Goal: Task Accomplishment & Management: Complete application form

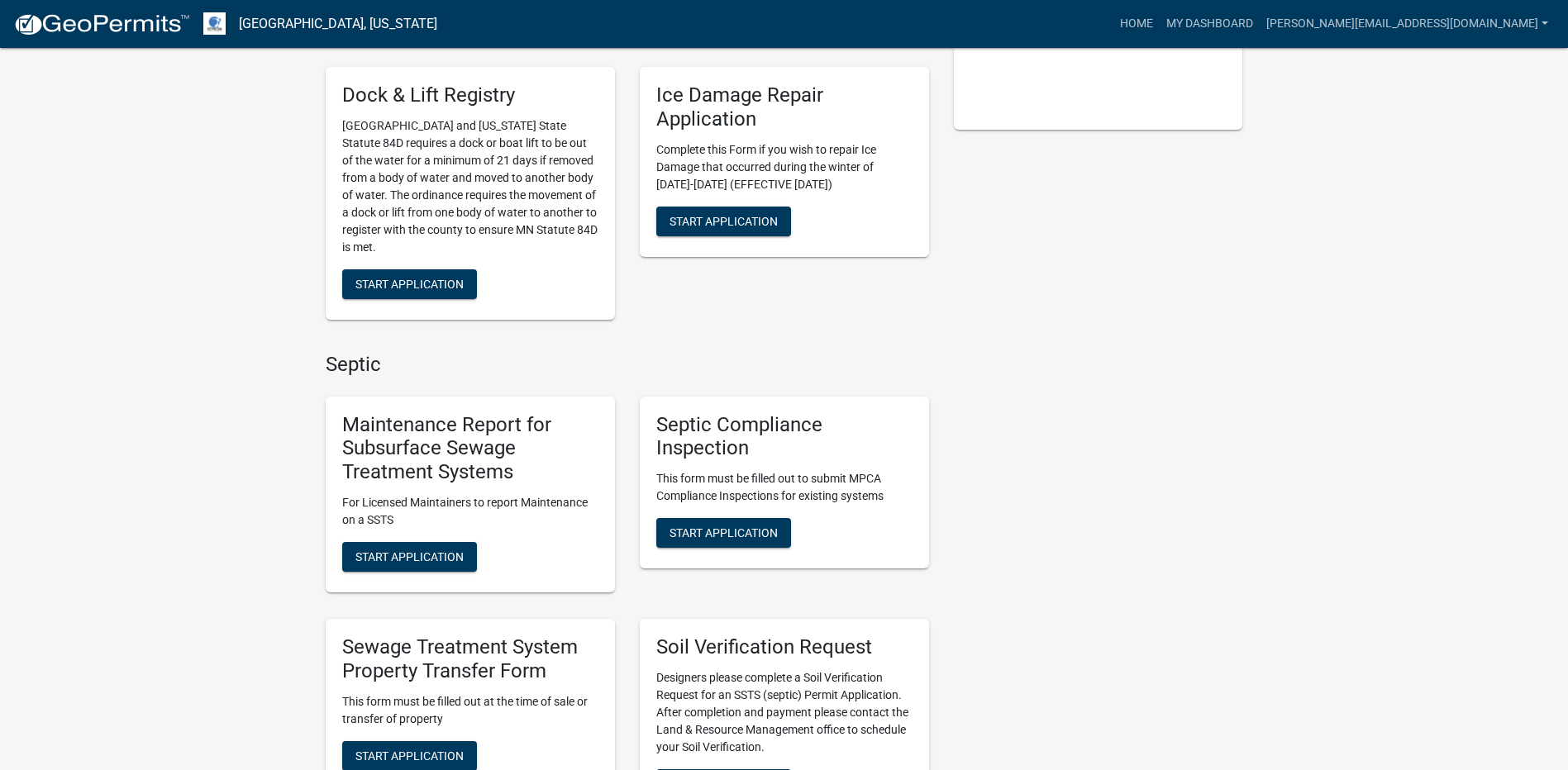
scroll to position [495, 0]
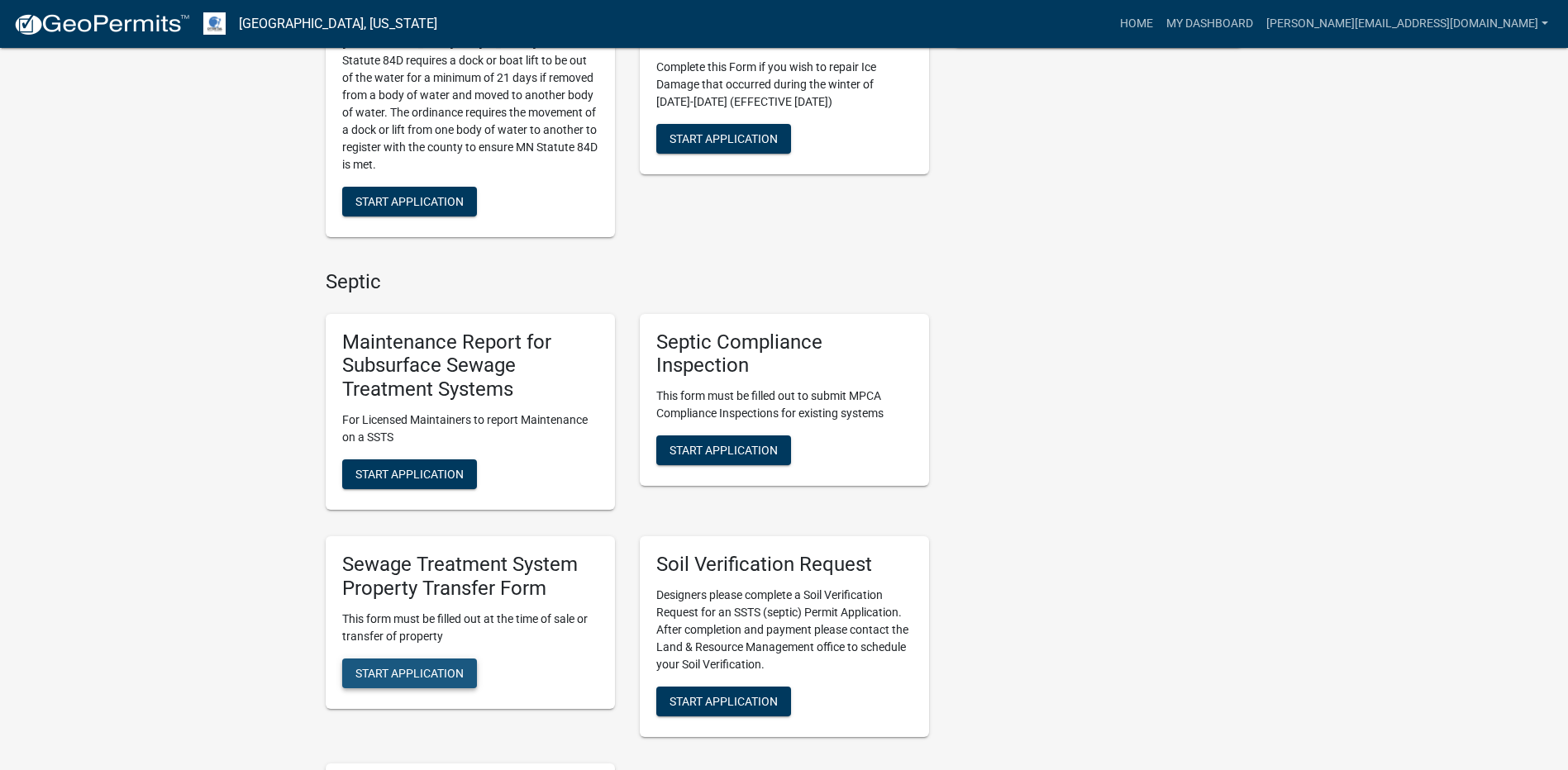
click at [424, 666] on span "Start Application" at bounding box center [409, 673] width 108 height 14
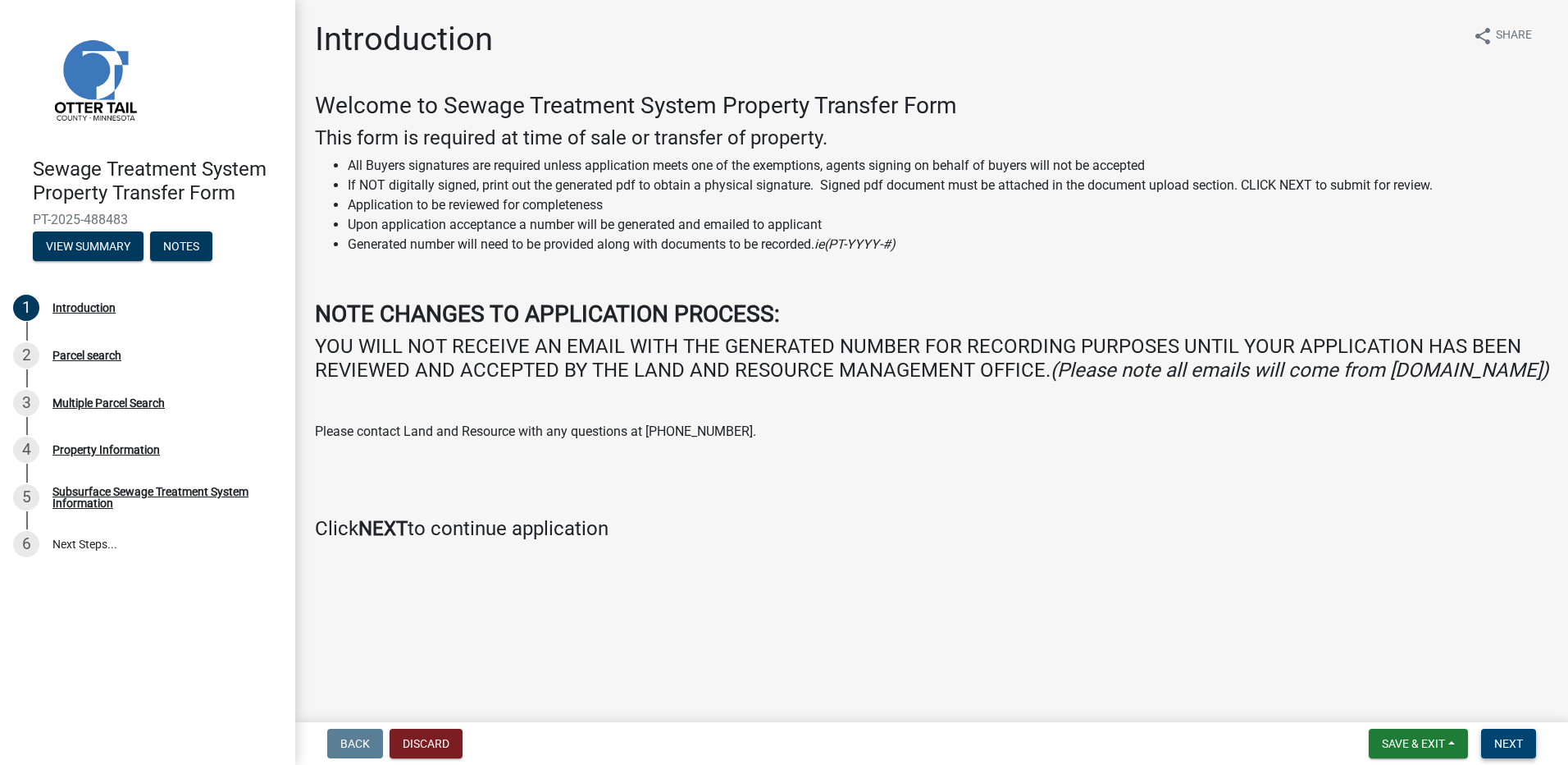
click at [1512, 744] on span "Next" at bounding box center [1509, 744] width 29 height 14
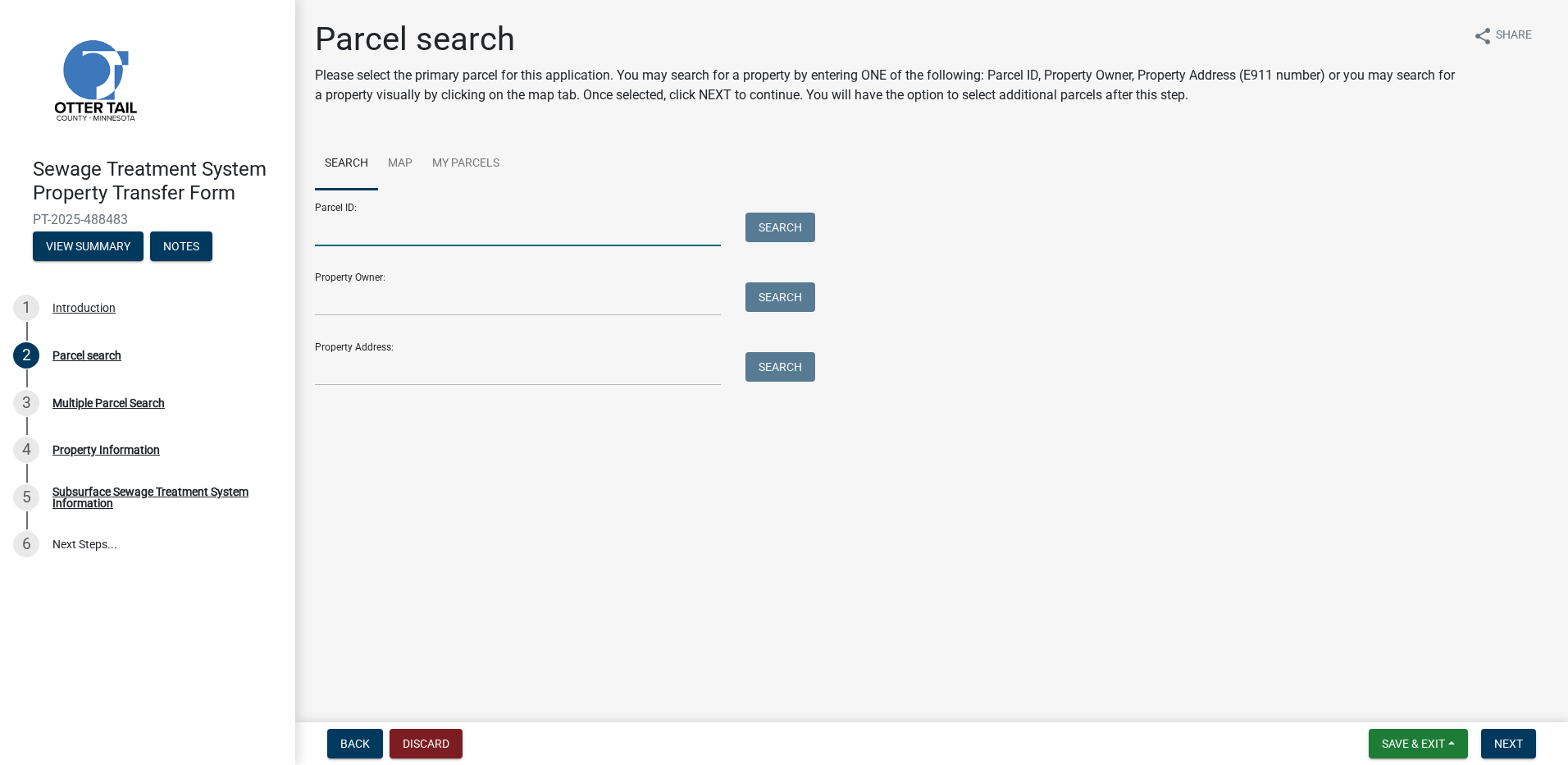
click at [360, 229] on input "Parcel ID:" at bounding box center [518, 229] width 406 height 34
type input "76000990644000"
click at [782, 227] on button "Search" at bounding box center [780, 227] width 69 height 30
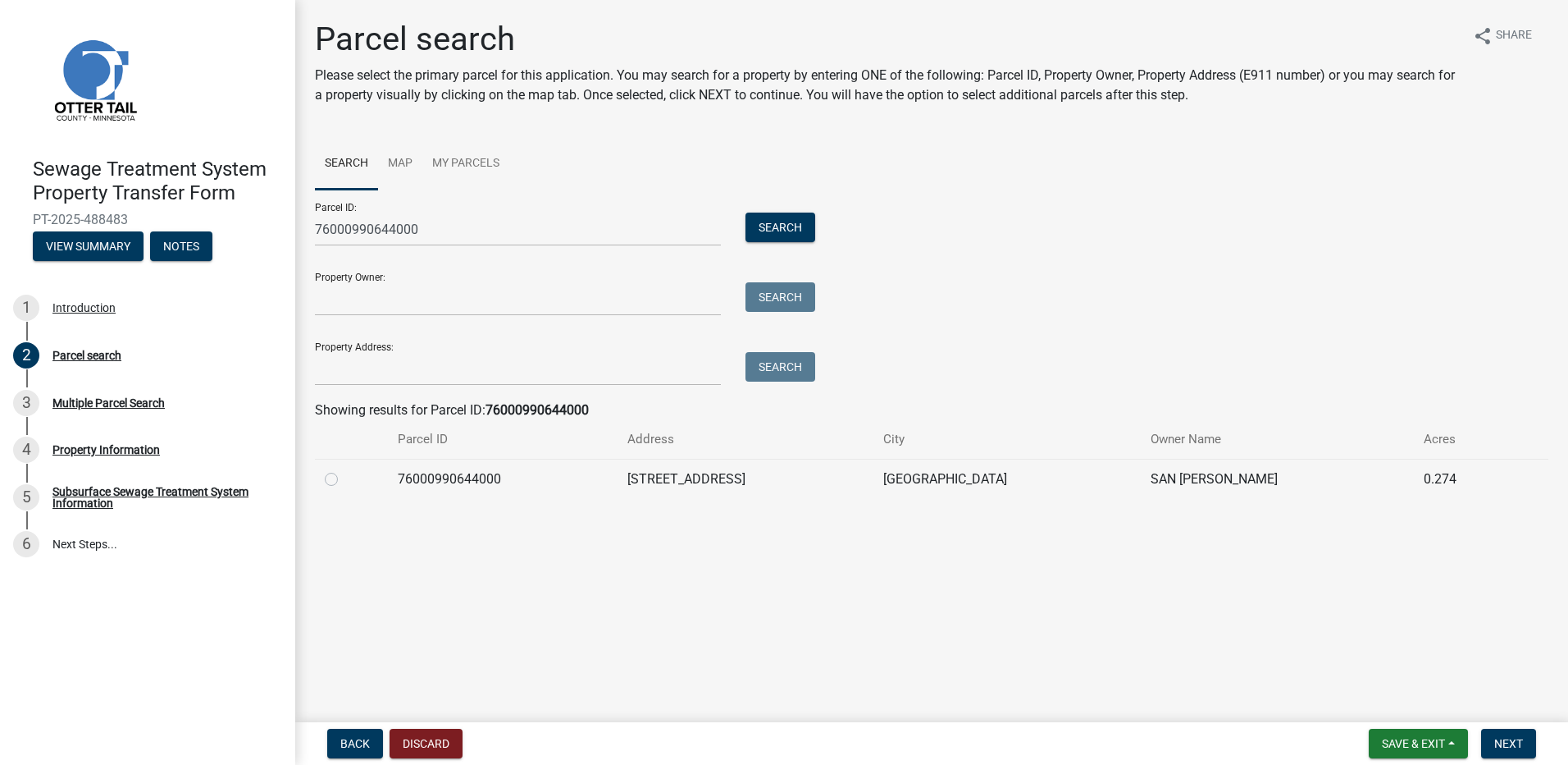
click at [344, 470] on label at bounding box center [344, 470] width 0 height 0
click at [344, 476] on input "radio" at bounding box center [349, 475] width 11 height 11
radio input "true"
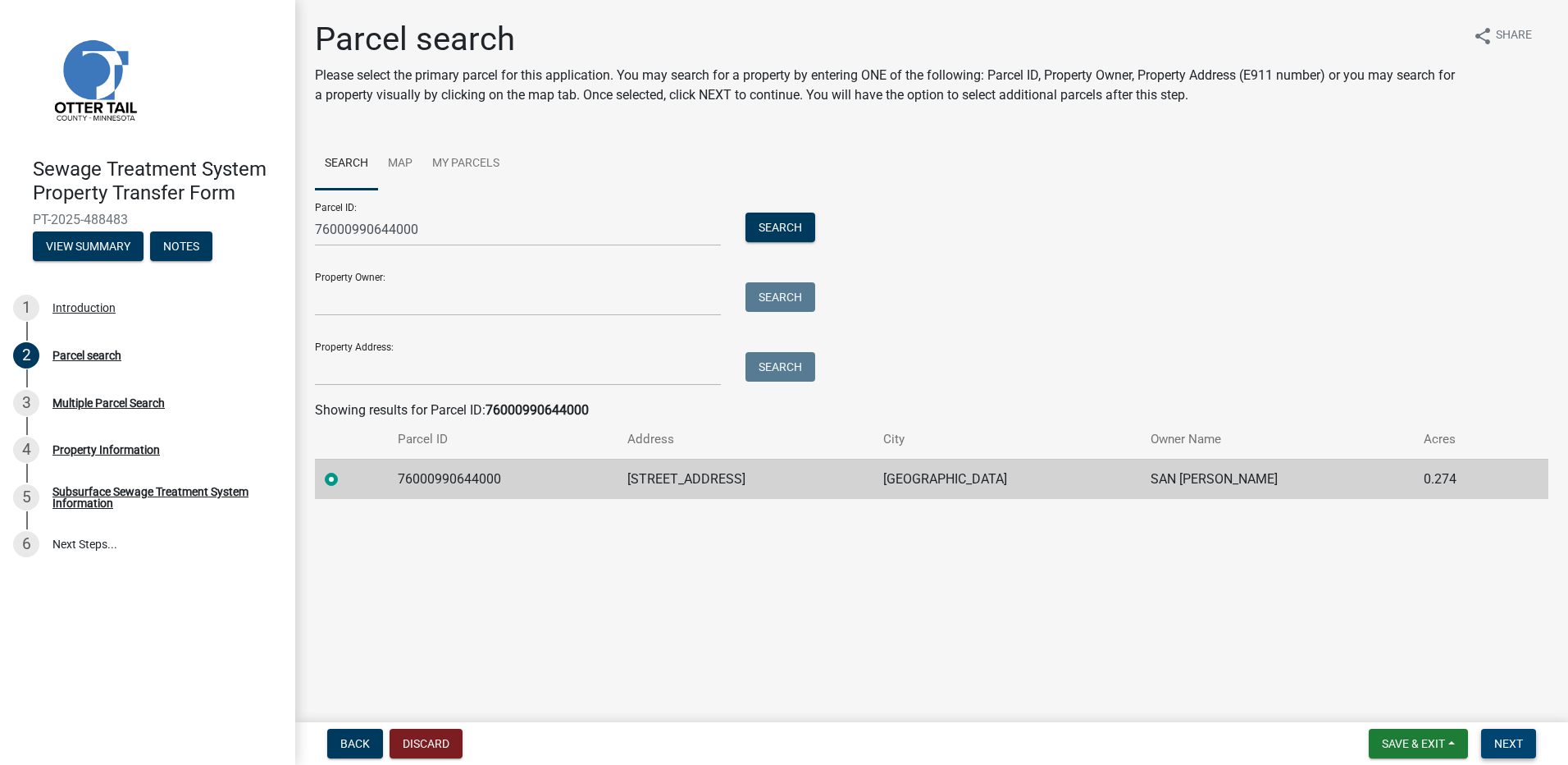
click at [1501, 744] on span "Next" at bounding box center [1509, 744] width 29 height 14
click at [1513, 744] on span "Next" at bounding box center [1509, 744] width 29 height 14
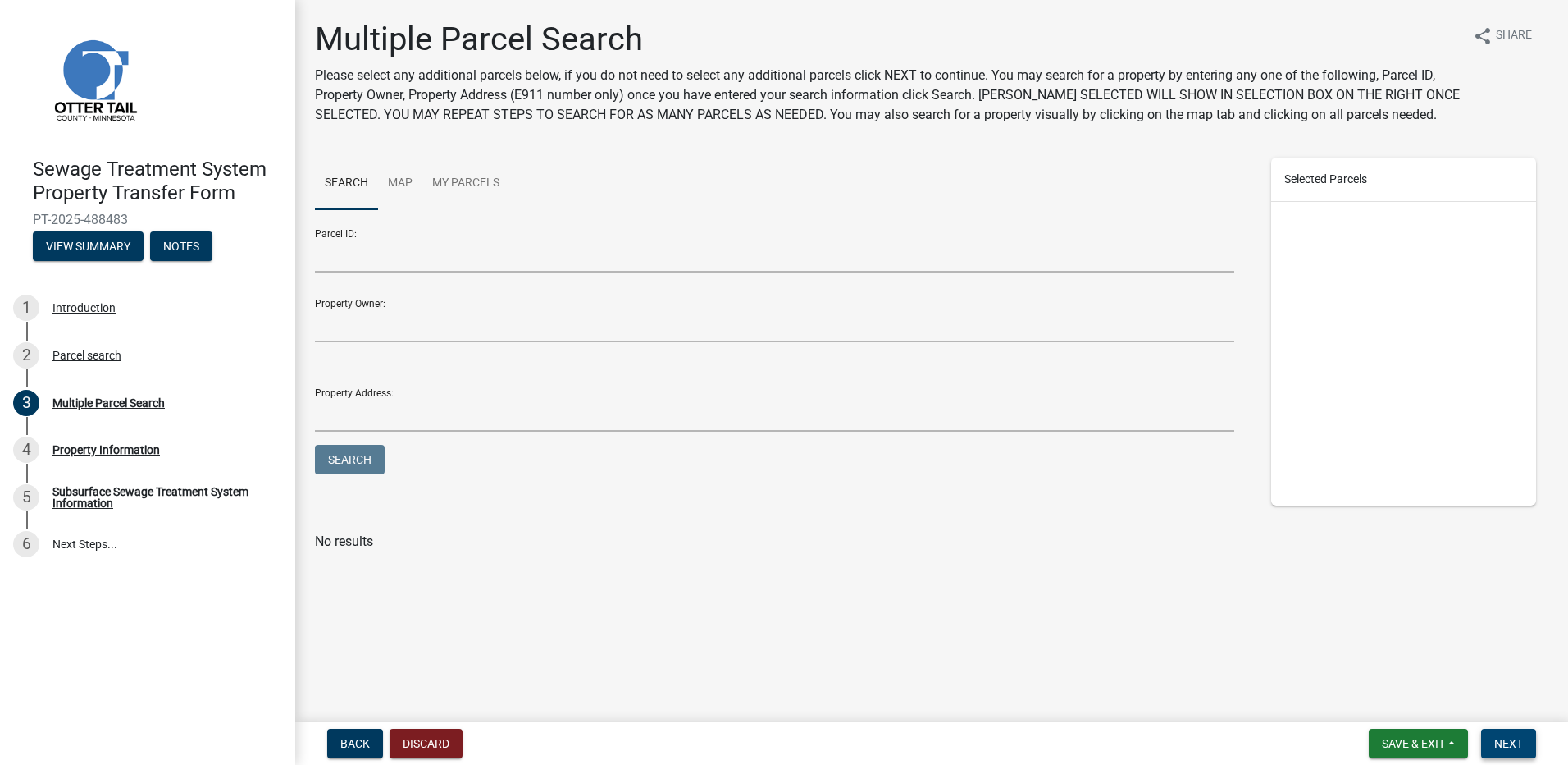
click at [1518, 744] on span "Next" at bounding box center [1509, 744] width 29 height 14
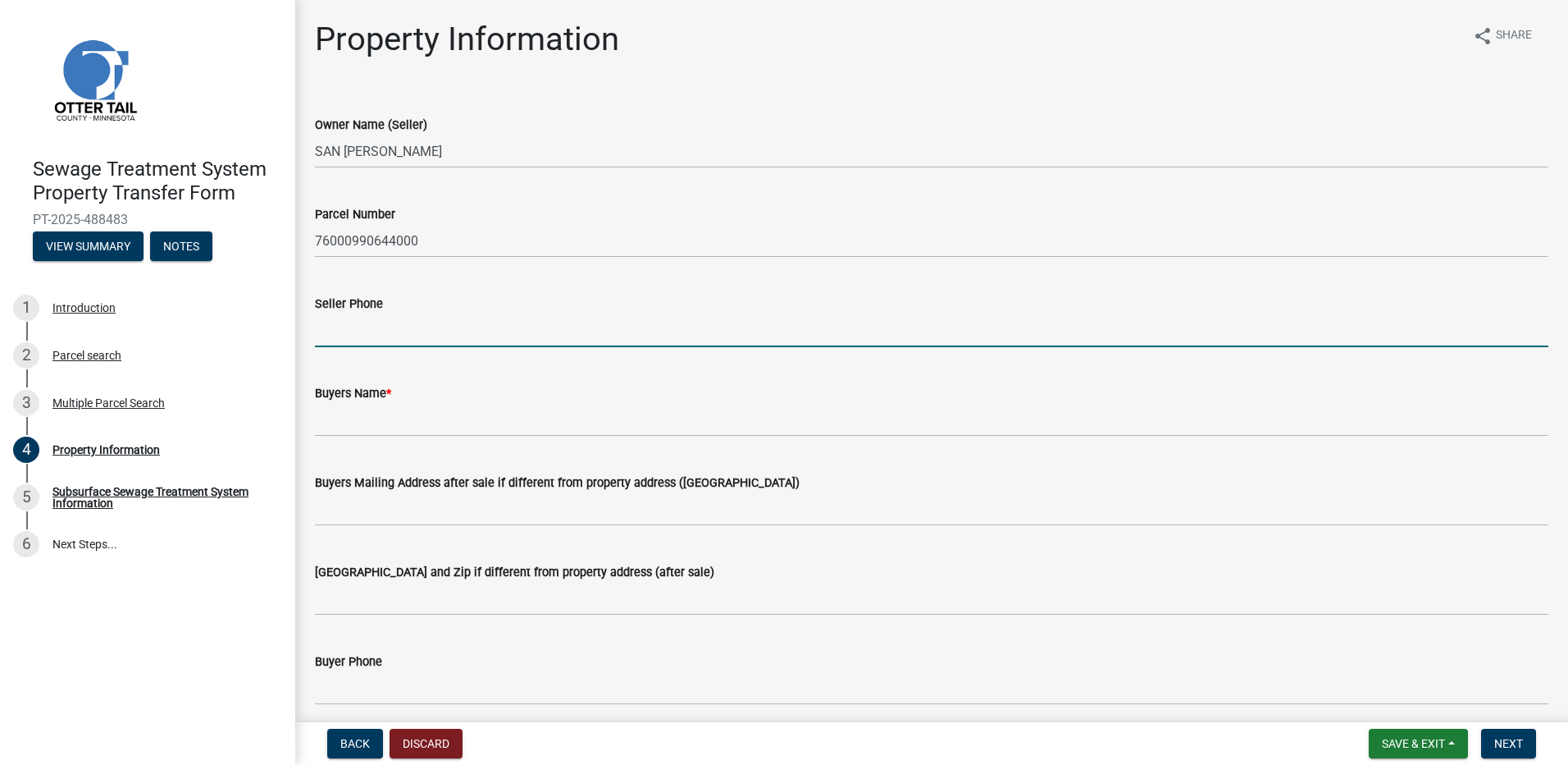
click at [354, 343] on input "Seller Phone" at bounding box center [932, 330] width 1233 height 34
type input "[PHONE_NUMBER]"
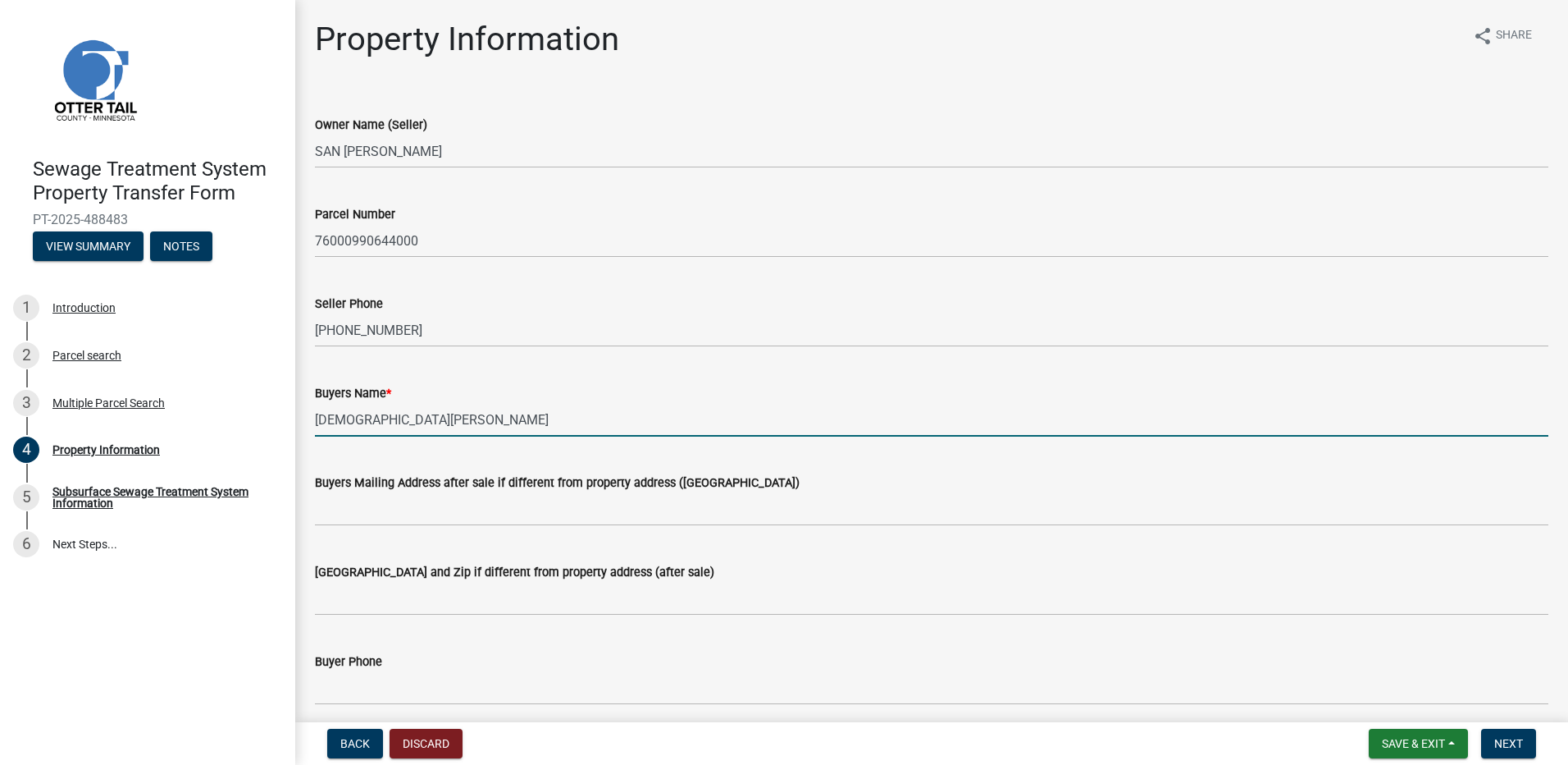
type input "[DEMOGRAPHIC_DATA][PERSON_NAME]"
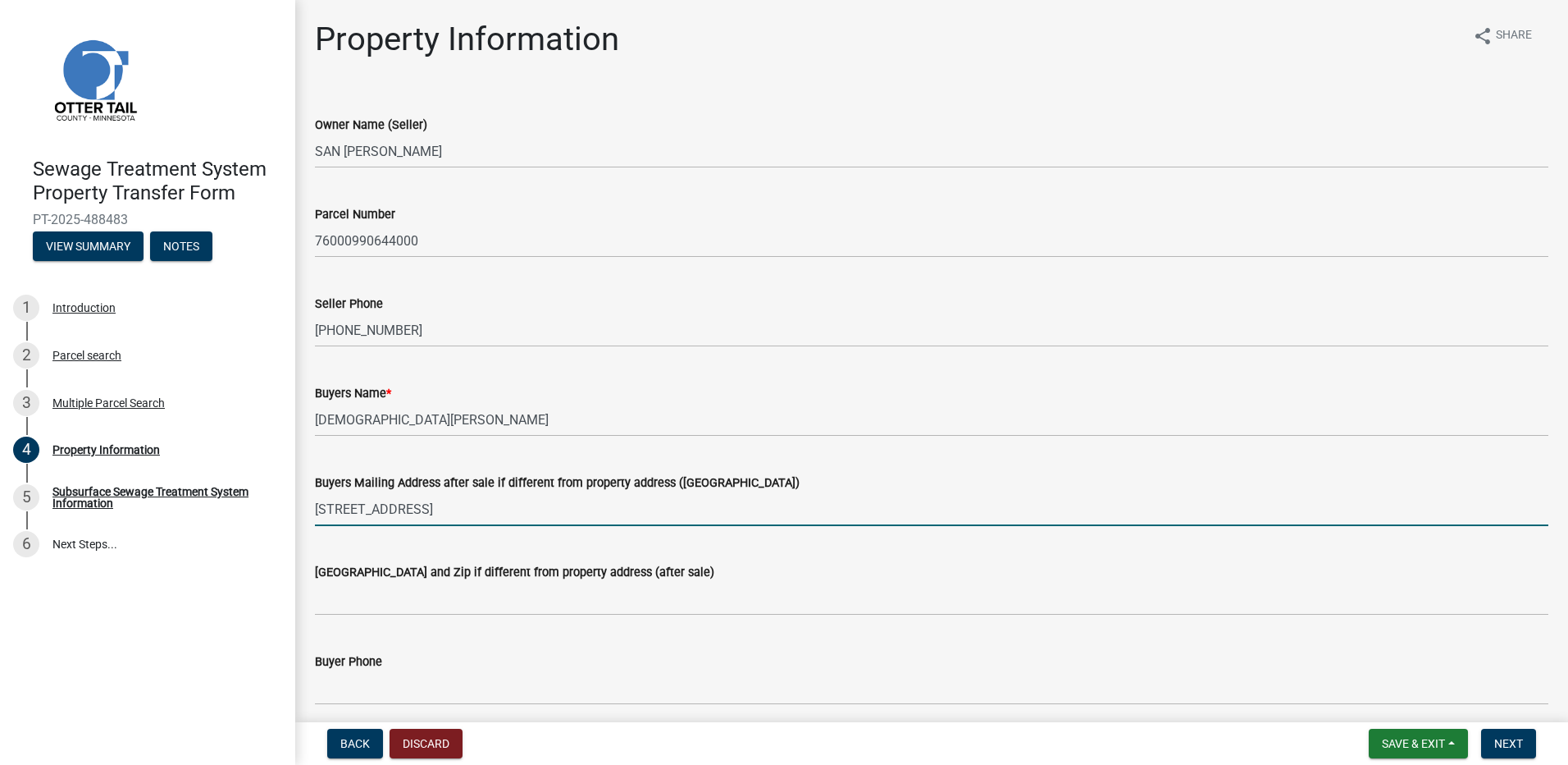
type input "[STREET_ADDRESS]"
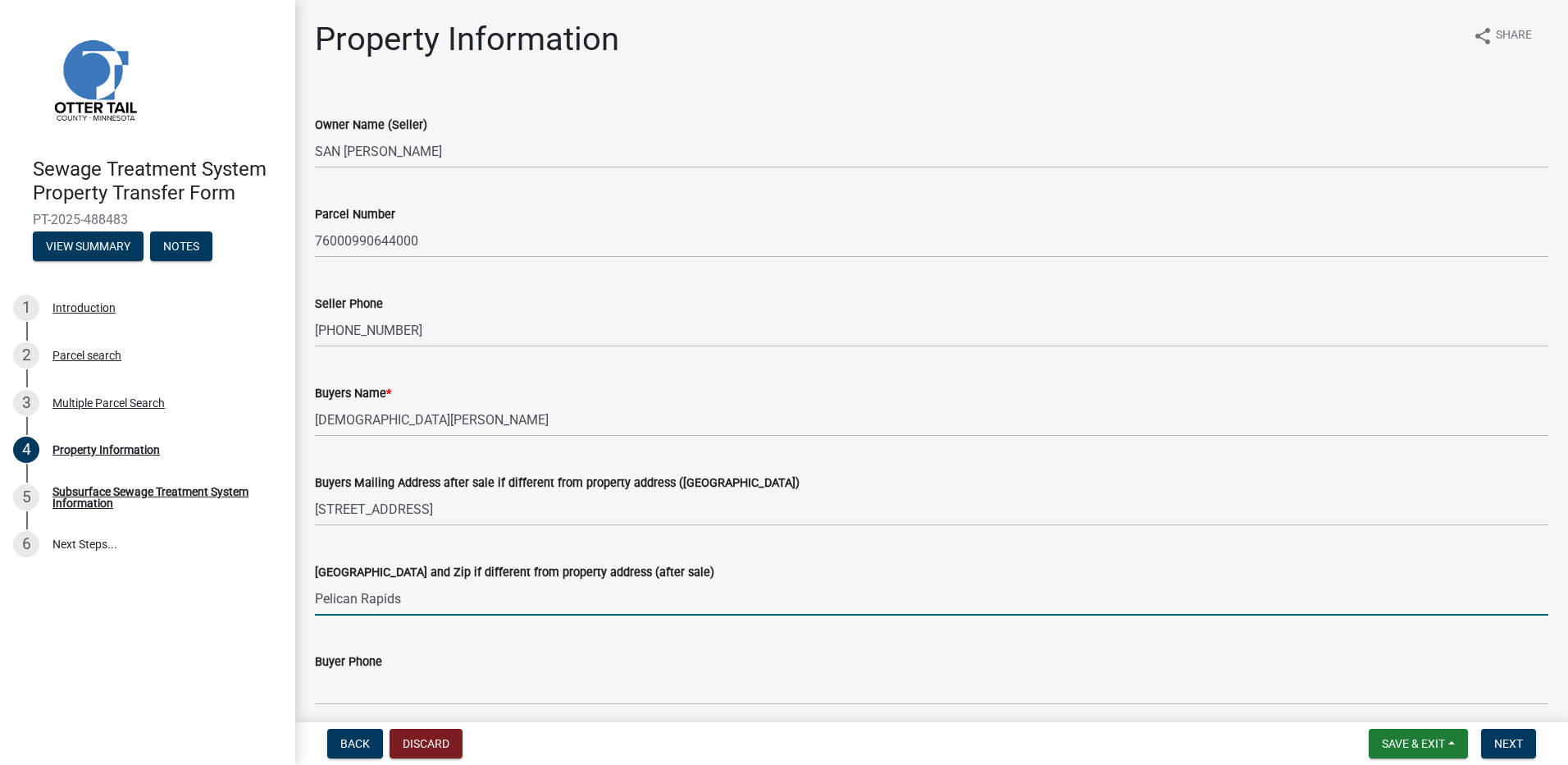
type input "Pelican Rapids"
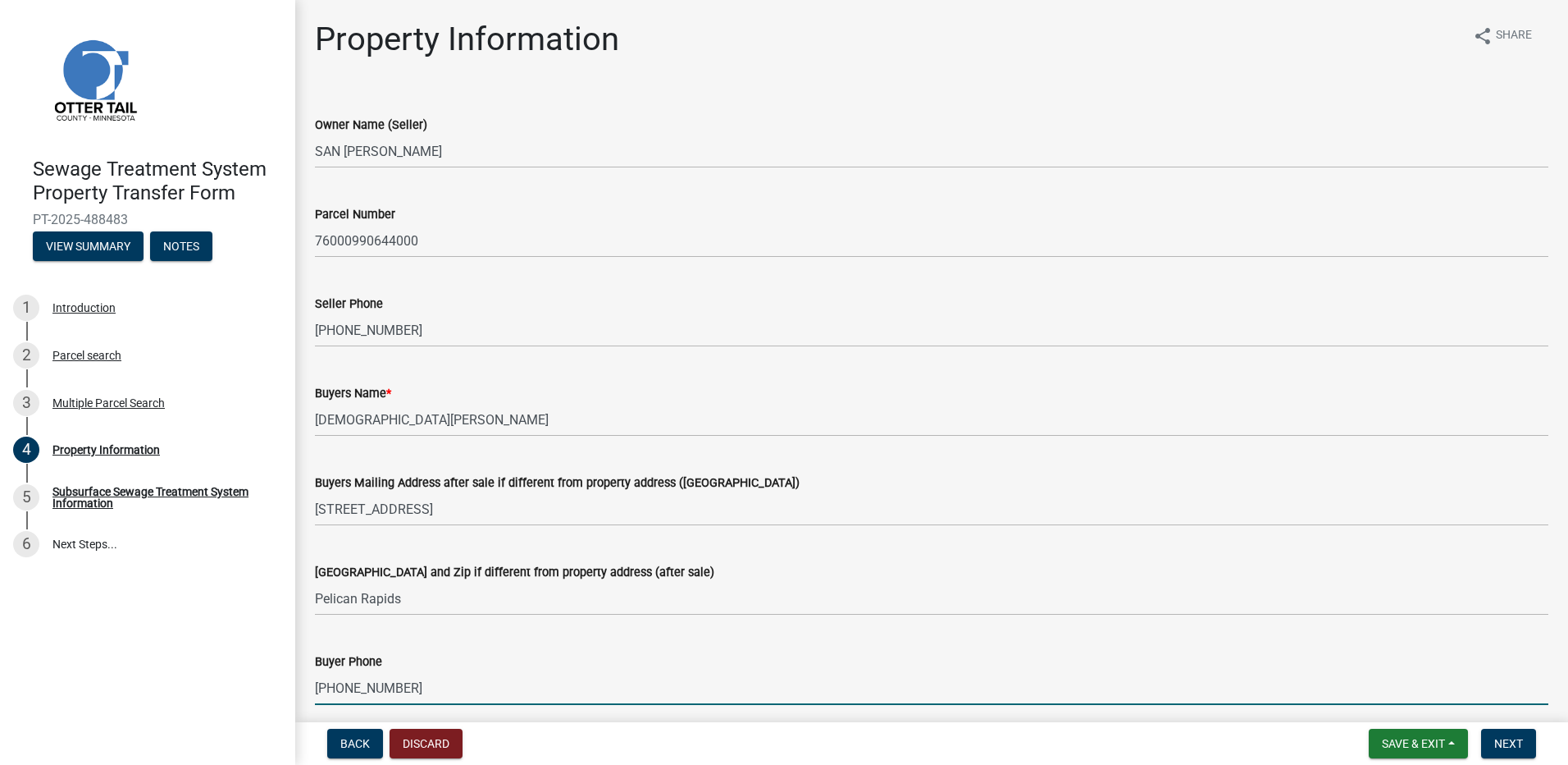
type input "[PHONE_NUMBER]"
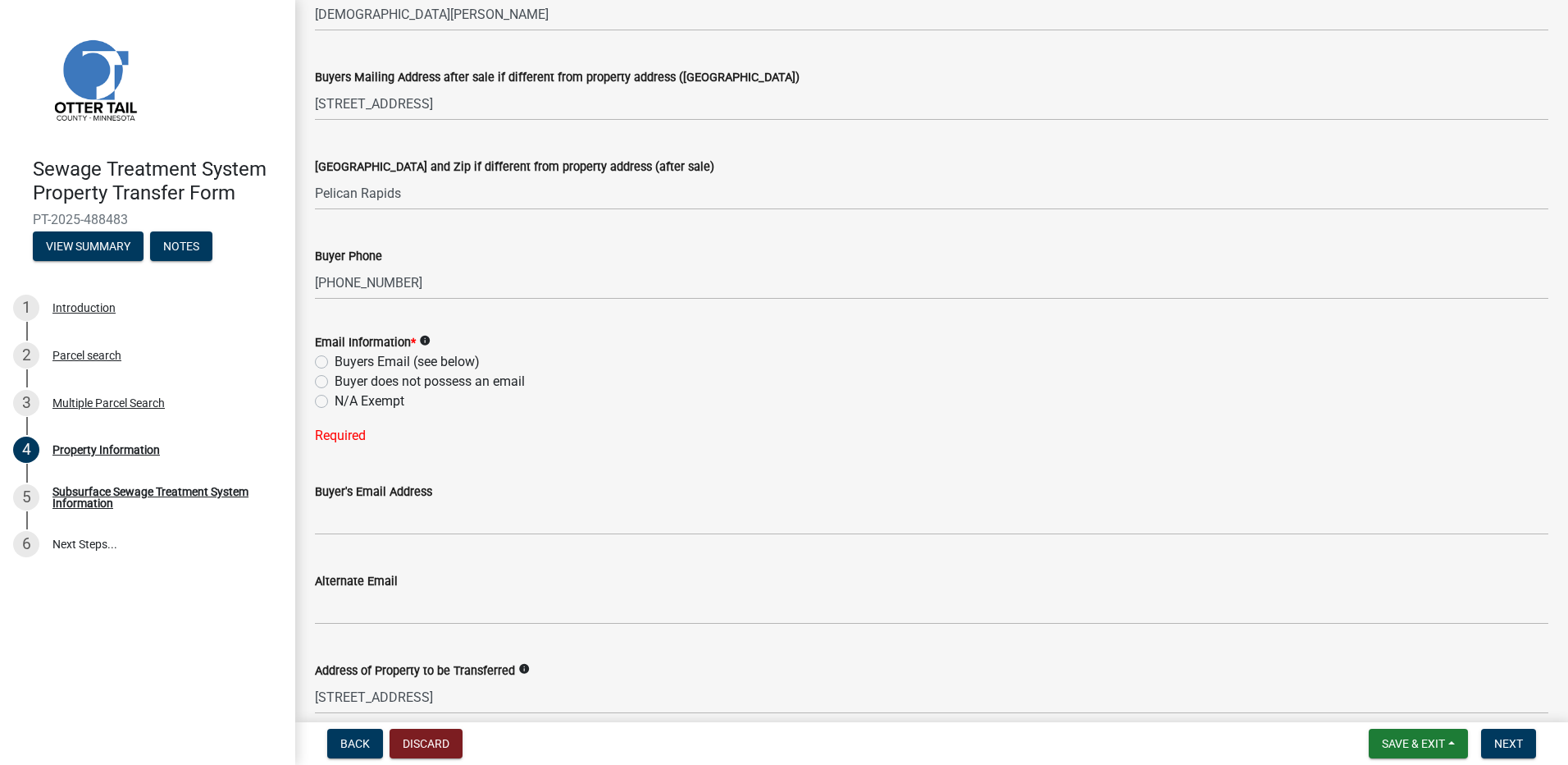
click at [335, 362] on label "Buyers Email (see below)" at bounding box center [407, 362] width 146 height 19
click at [335, 362] on input "Buyers Email (see below)" at bounding box center [339, 357] width 11 height 11
radio input "true"
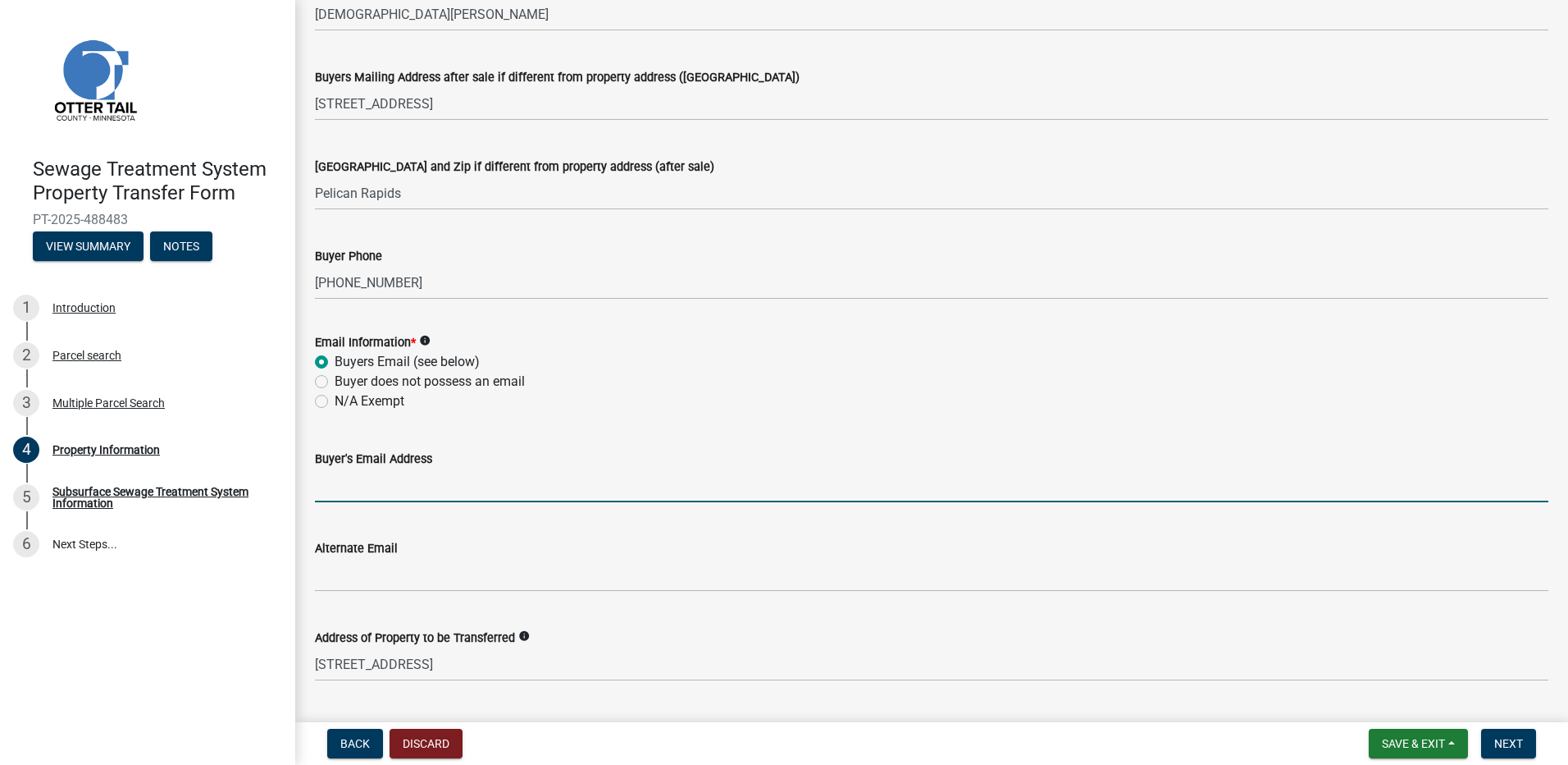
click at [348, 484] on input "Buyer's Email Address" at bounding box center [932, 485] width 1233 height 34
type input "[EMAIL_ADDRESS][DOMAIN_NAME]"
click at [1513, 743] on span "Next" at bounding box center [1509, 744] width 29 height 14
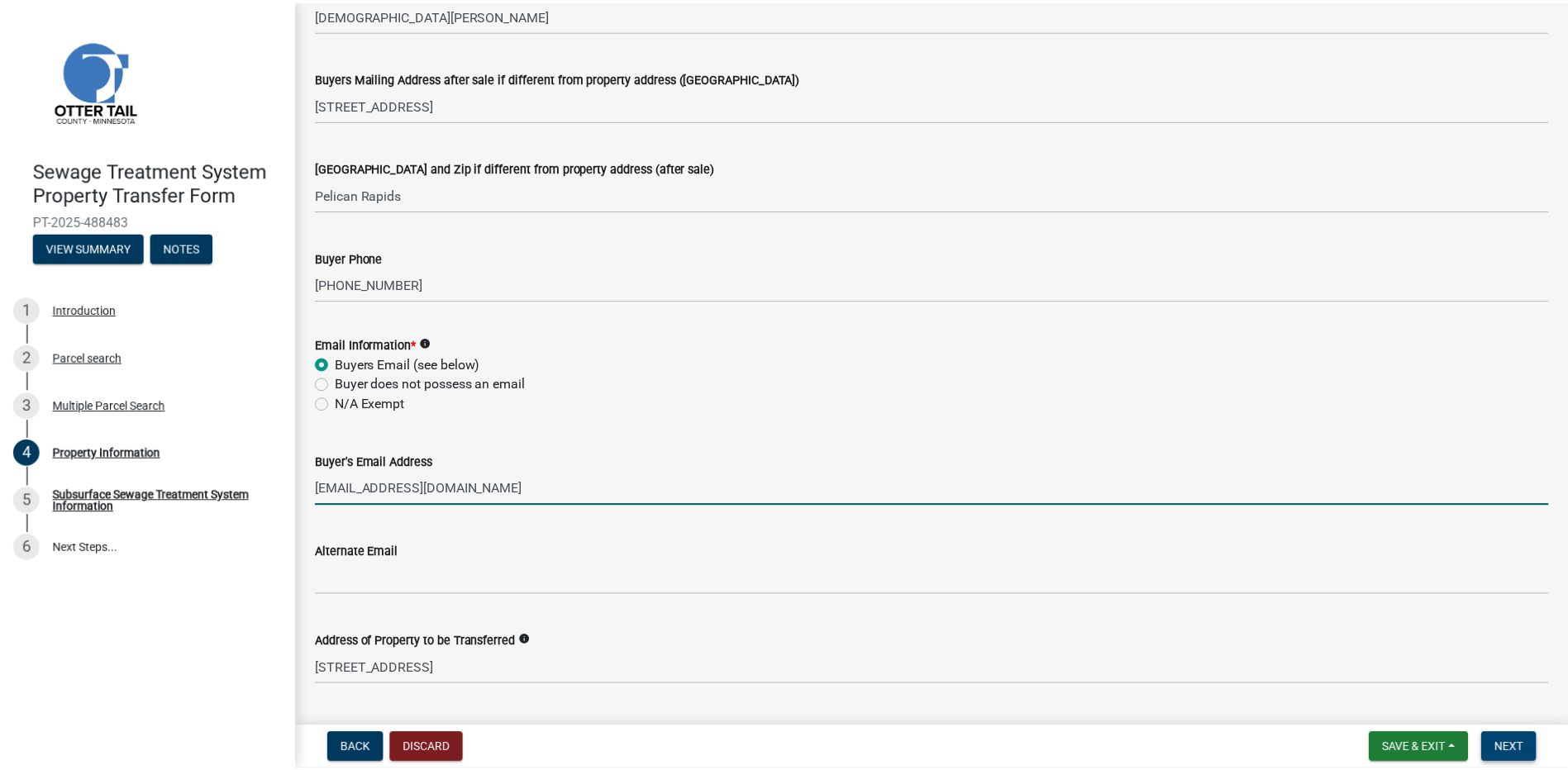
scroll to position [0, 0]
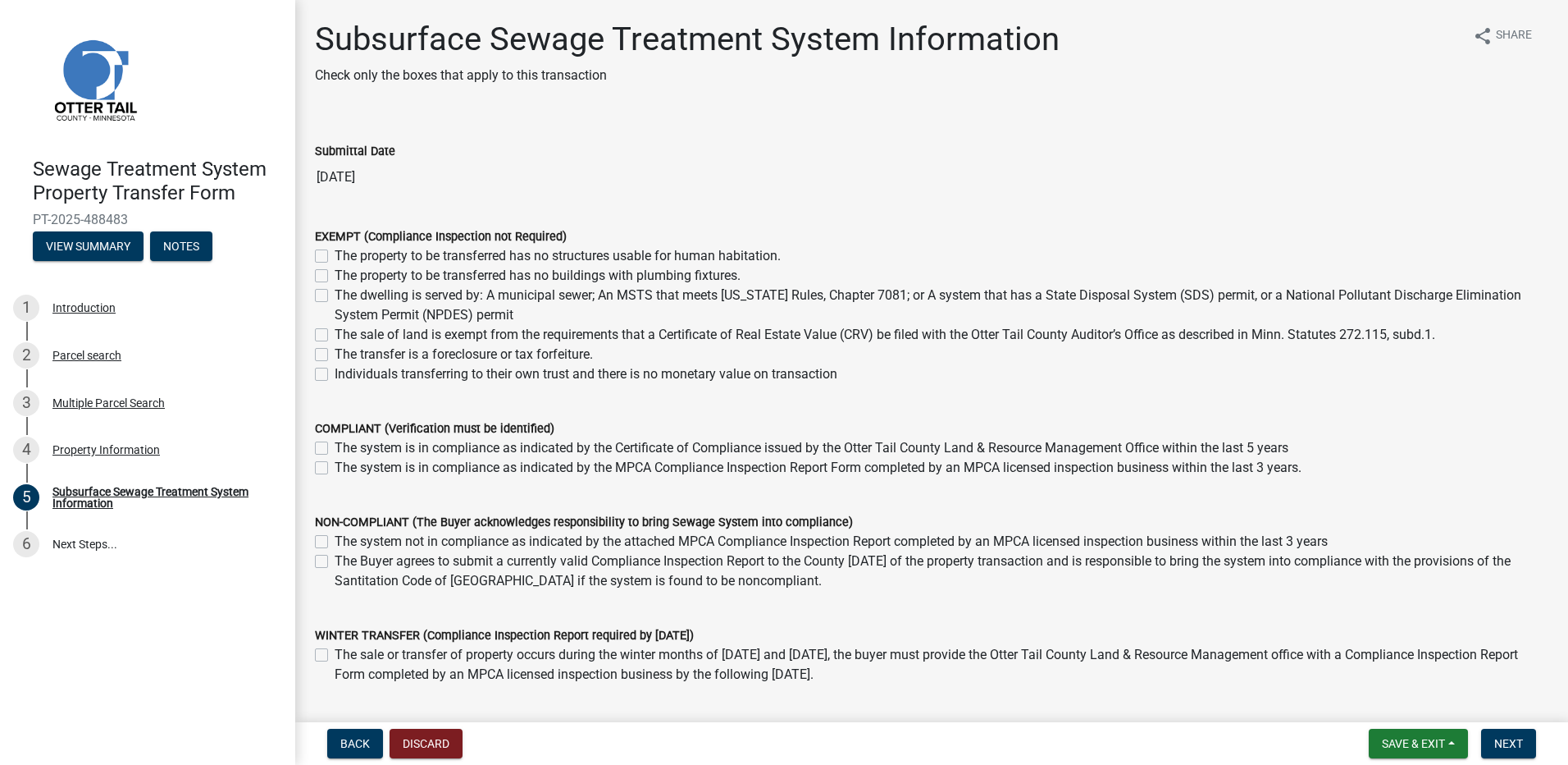
click at [335, 294] on label "The dwelling is served by: A municipal sewer; An MSTS that meets [US_STATE] Rul…" at bounding box center [941, 305] width 1214 height 40
click at [335, 294] on input "The dwelling is served by: A municipal sewer; An MSTS that meets [US_STATE] Rul…" at bounding box center [339, 290] width 11 height 11
checkbox input "true"
checkbox input "false"
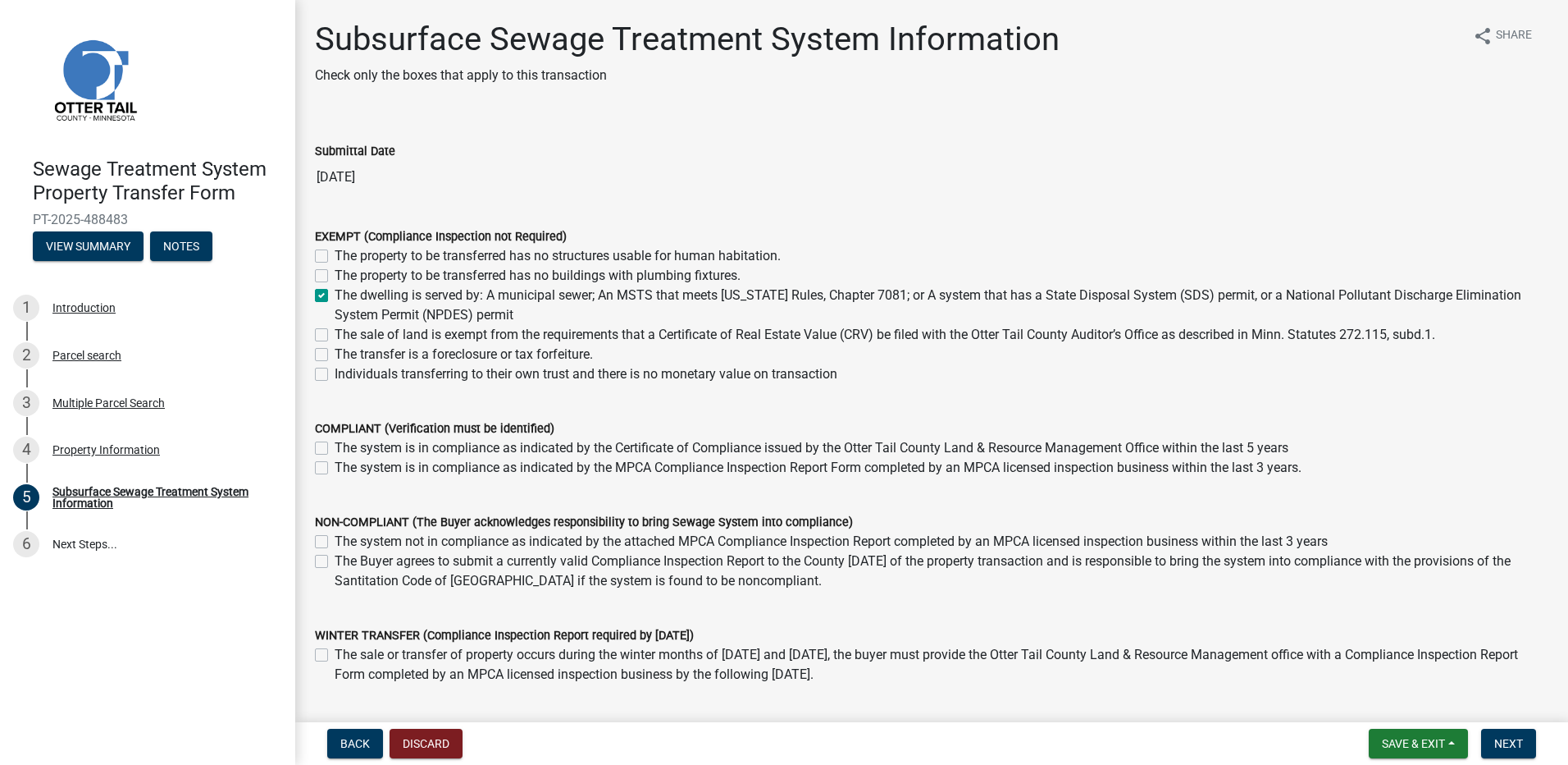
checkbox input "true"
checkbox input "false"
click at [1507, 750] on span "Next" at bounding box center [1509, 744] width 29 height 14
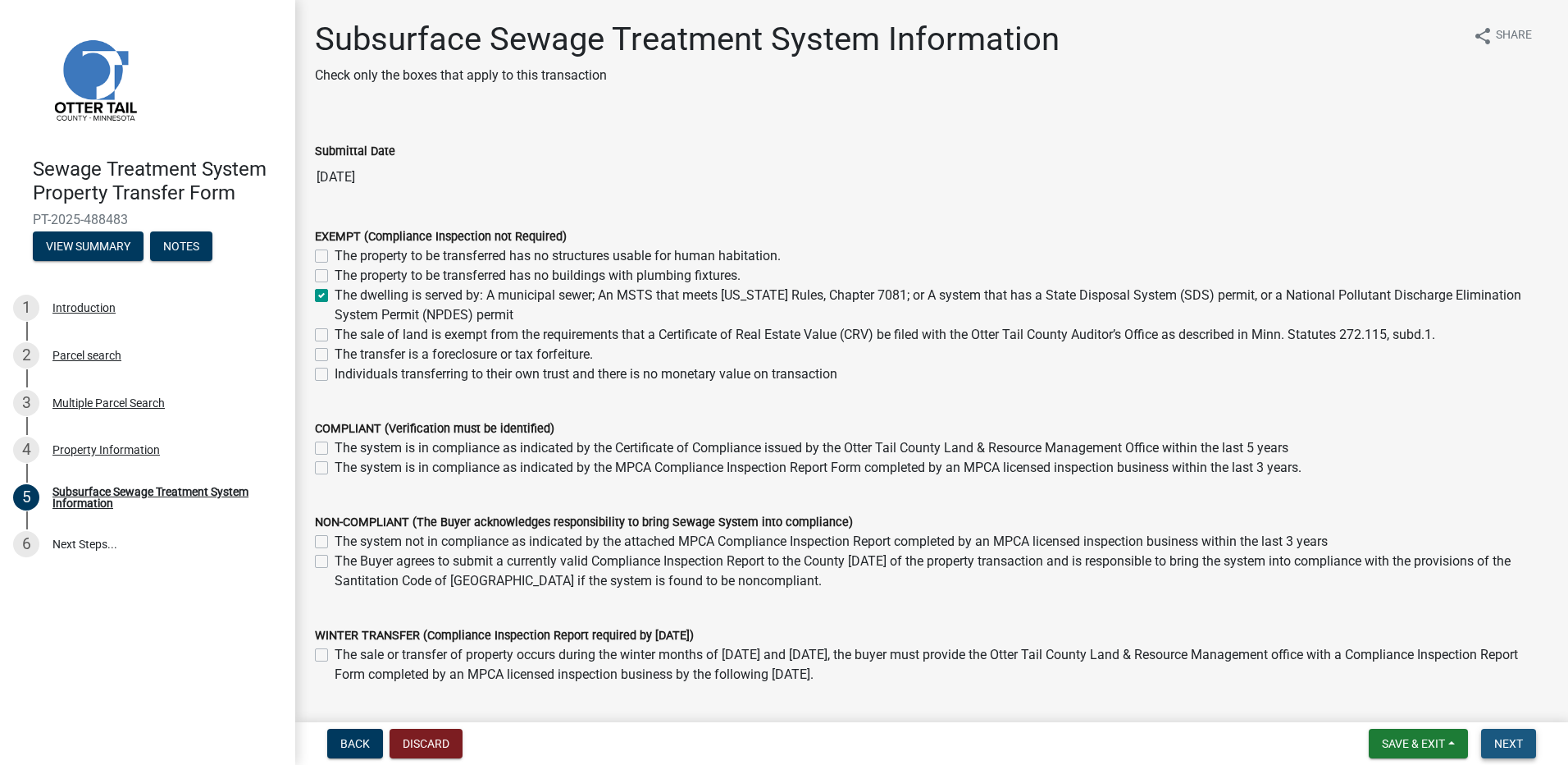
click at [1512, 743] on span "Next" at bounding box center [1509, 744] width 29 height 14
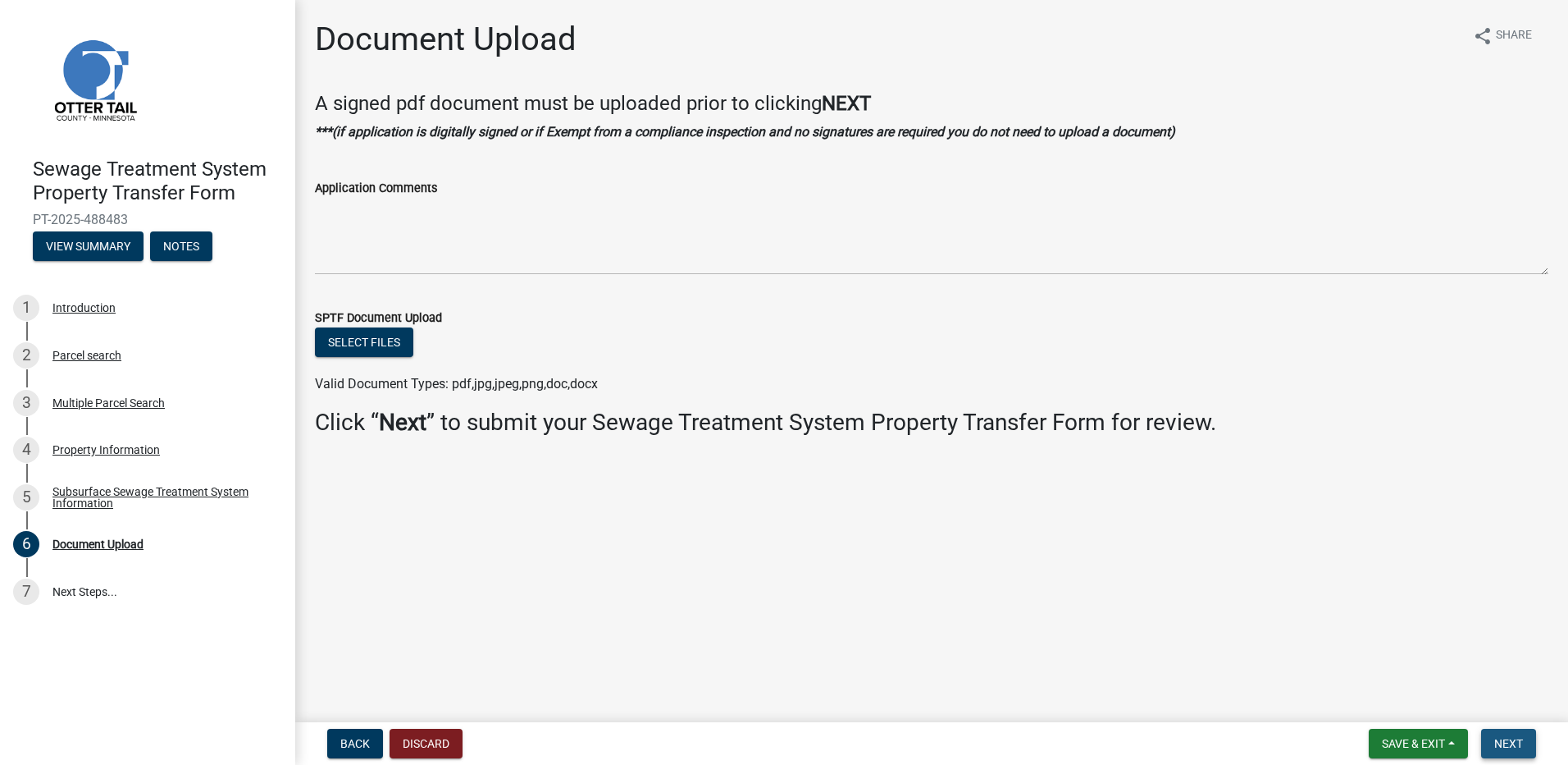
click at [1512, 743] on span "Next" at bounding box center [1509, 744] width 29 height 14
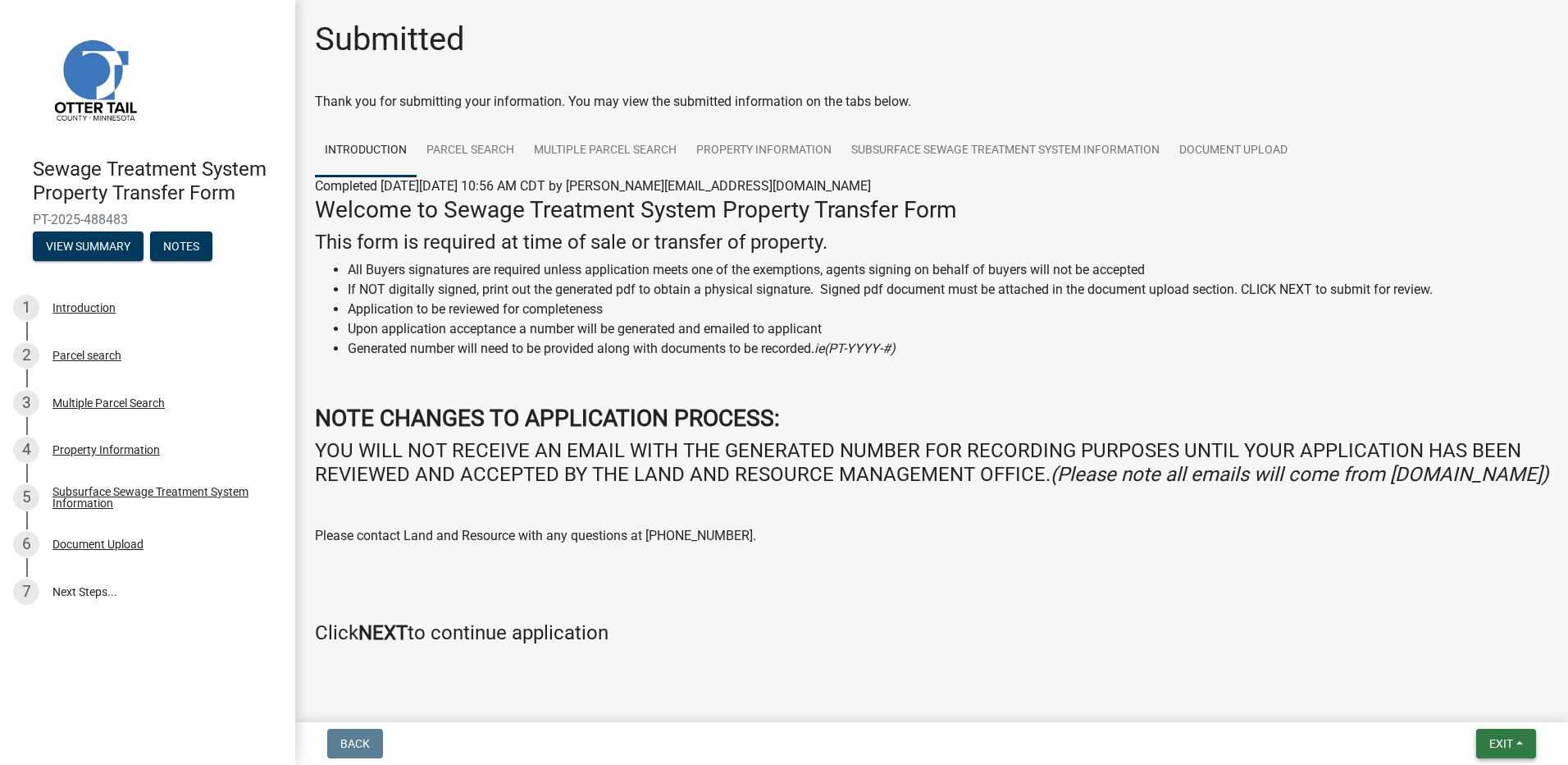
click at [1501, 740] on span "Exit" at bounding box center [1501, 744] width 24 height 14
click at [1478, 711] on button "Save & Exit" at bounding box center [1471, 700] width 131 height 40
